Goal: Information Seeking & Learning: Find specific fact

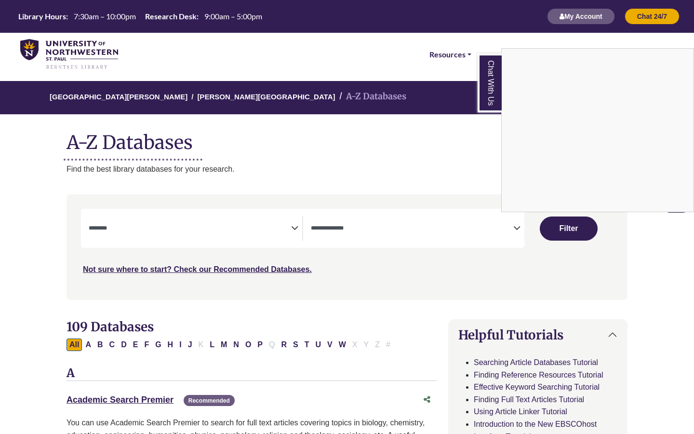
select select "Database Subject Filter"
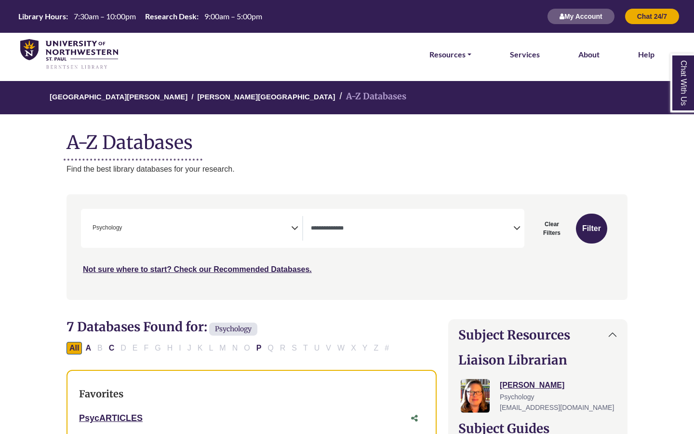
scroll to position [317, 0]
click at [356, 229] on textarea "Search" at bounding box center [412, 229] width 203 height 8
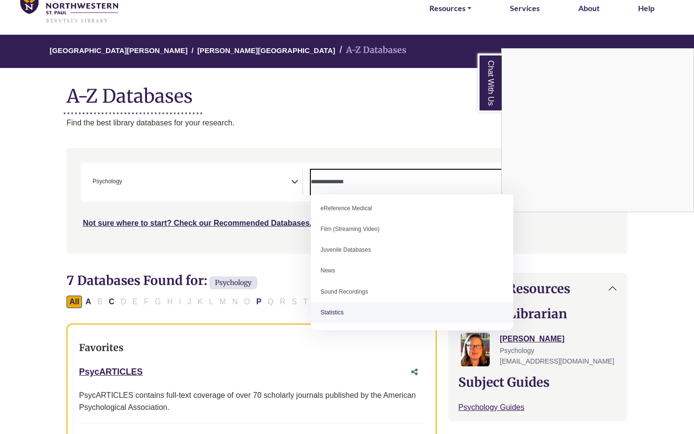
scroll to position [45, 0]
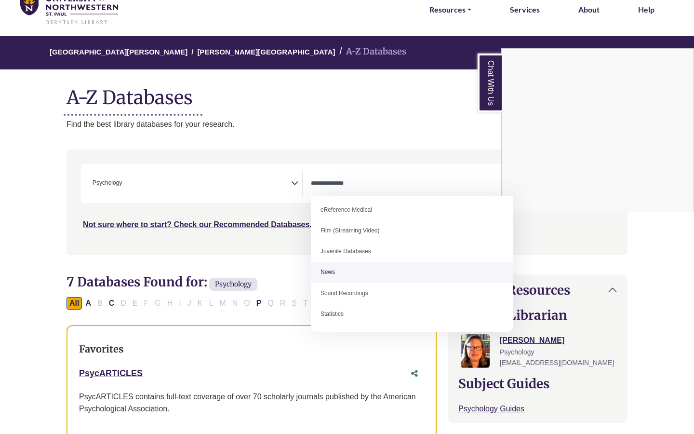
select select "*****"
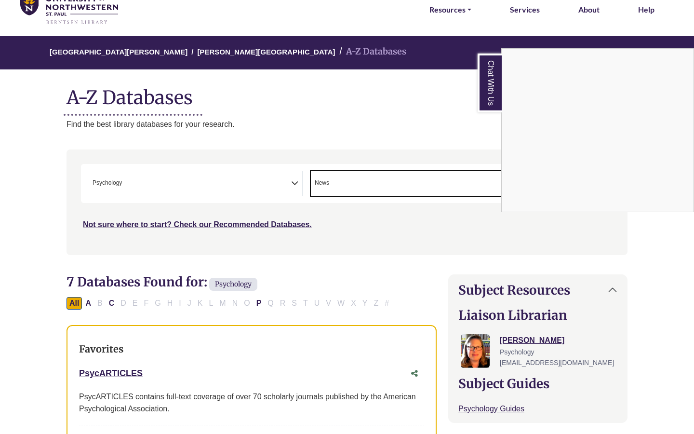
click at [174, 176] on div "Chat With Us" at bounding box center [347, 217] width 694 height 434
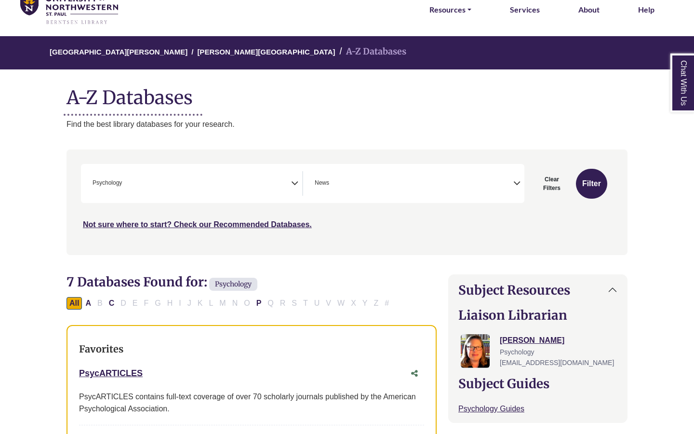
click at [150, 180] on span "× Psychology" at bounding box center [190, 183] width 203 height 25
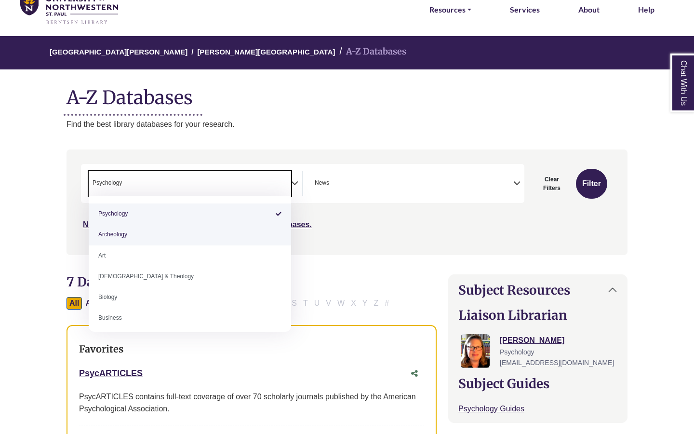
select select "Database Subject Filter"
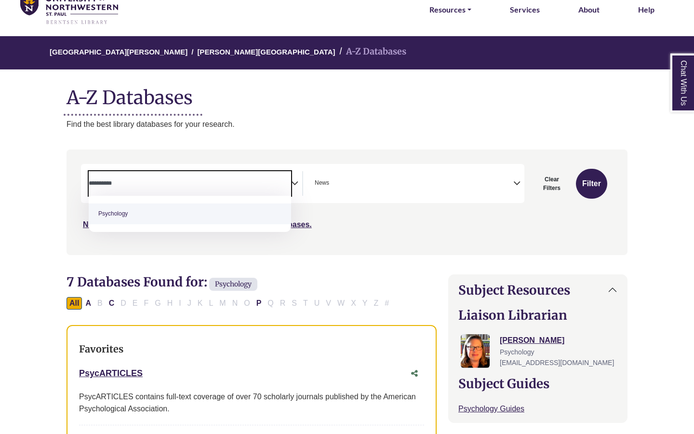
scroll to position [348, 0]
type textarea "*"
type textarea "**********"
